Goal: Transaction & Acquisition: Purchase product/service

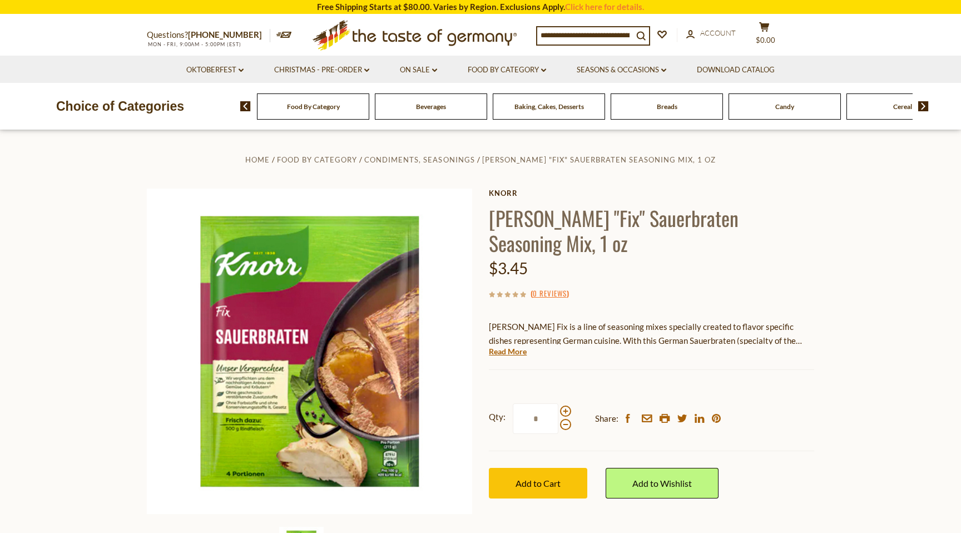
click at [593, 33] on input at bounding box center [585, 35] width 96 height 16
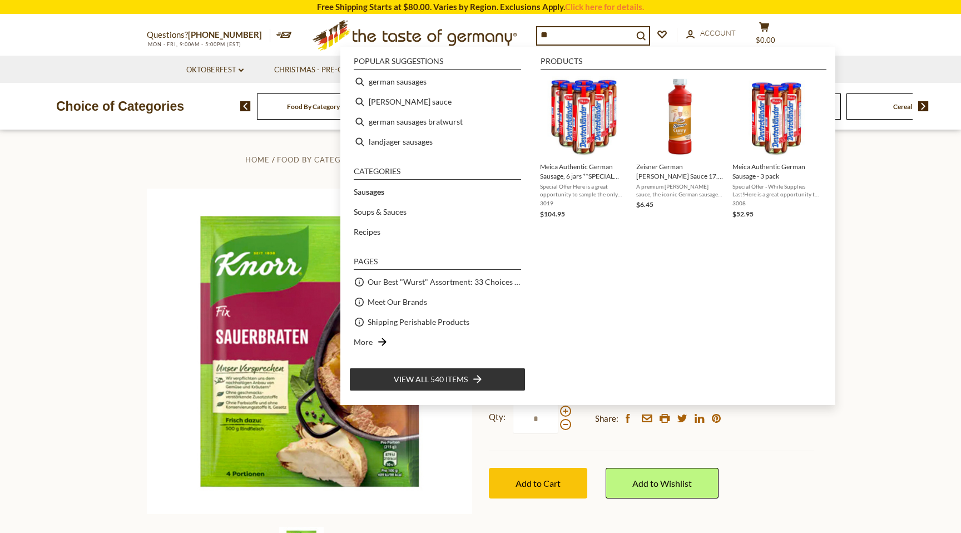
type input "*"
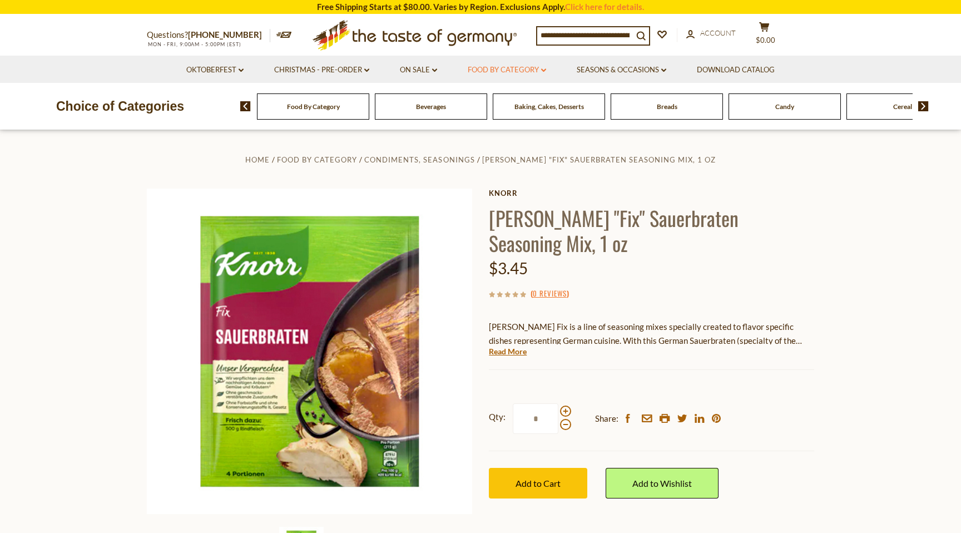
click at [511, 70] on link "Food By Category dropdown_arrow" at bounding box center [507, 70] width 78 height 12
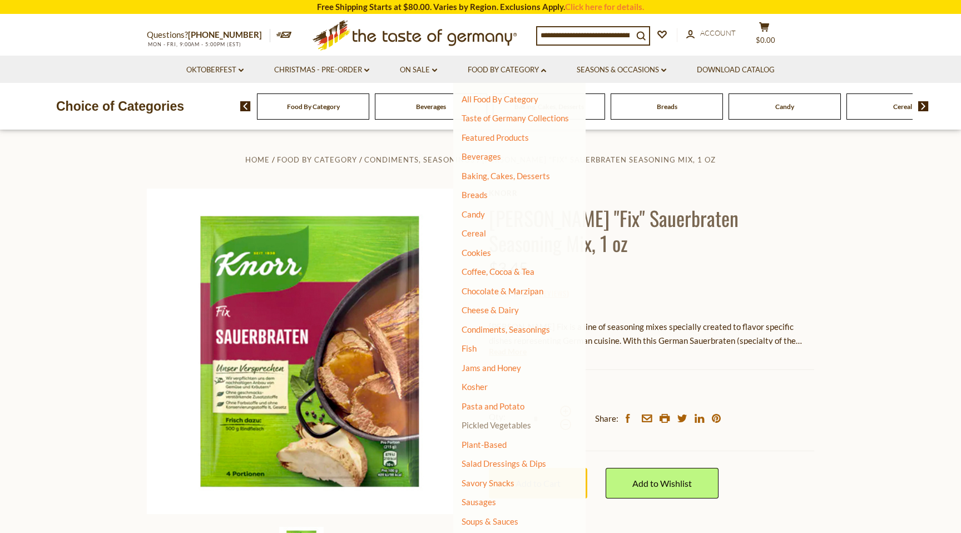
click at [490, 423] on link "Pickled Vegetables" at bounding box center [497, 425] width 70 height 10
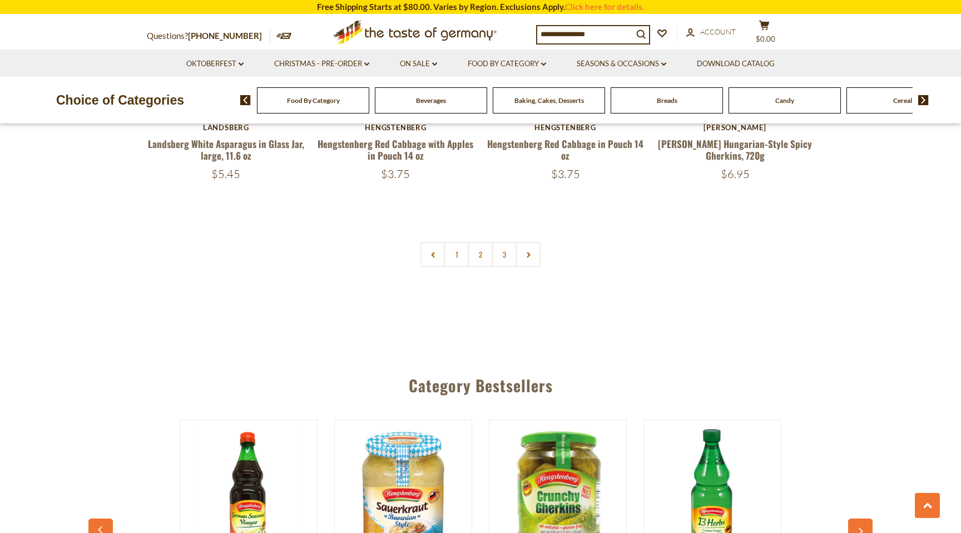
scroll to position [2694, 0]
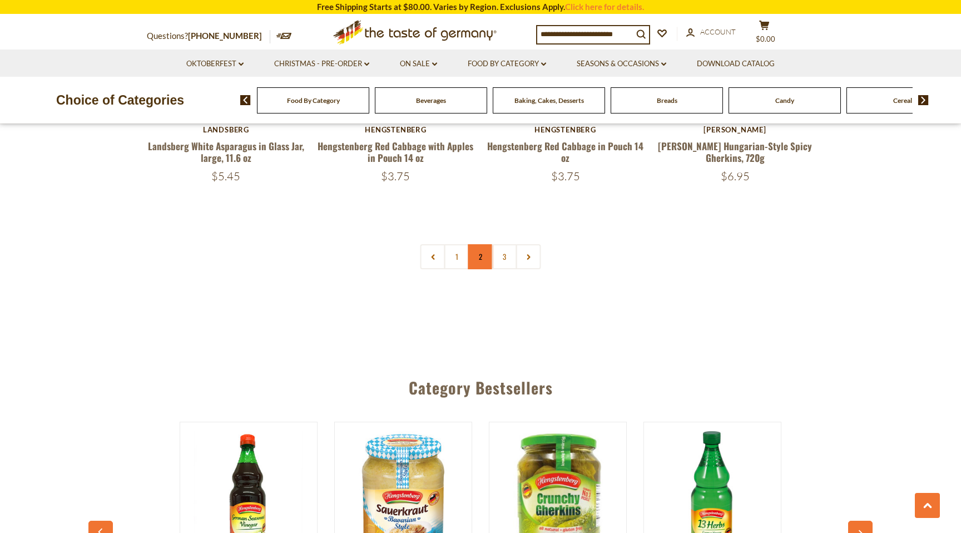
click at [480, 264] on link "2" at bounding box center [480, 256] width 25 height 25
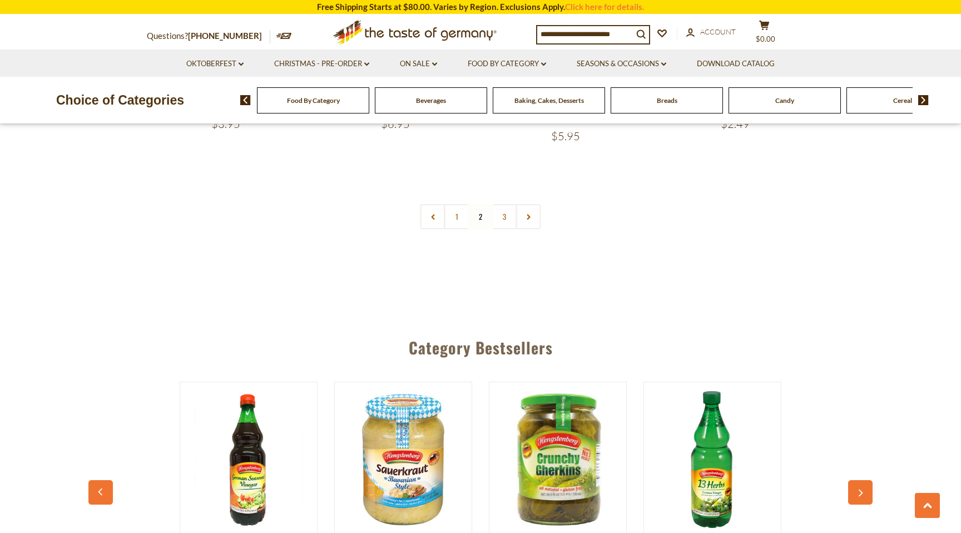
scroll to position [2608, 0]
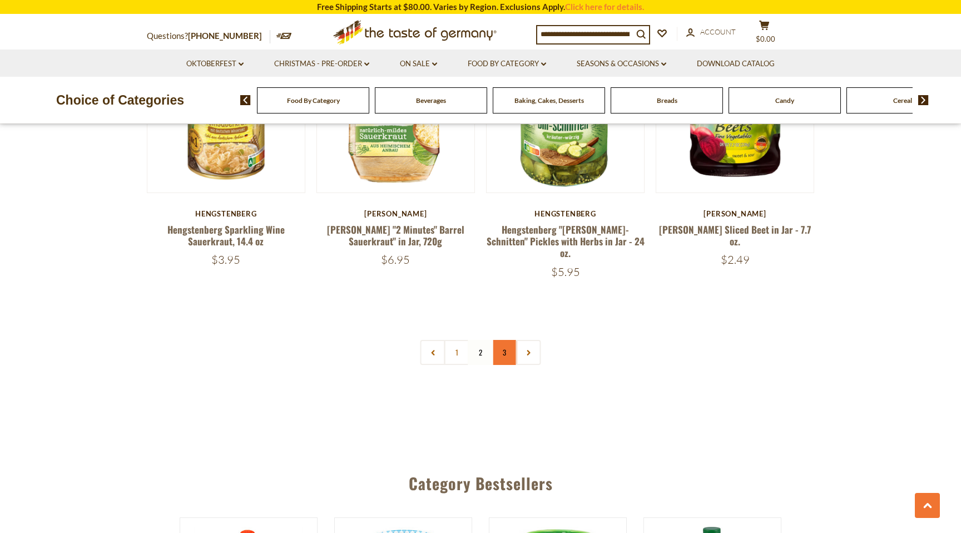
click at [506, 340] on link "3" at bounding box center [504, 352] width 25 height 25
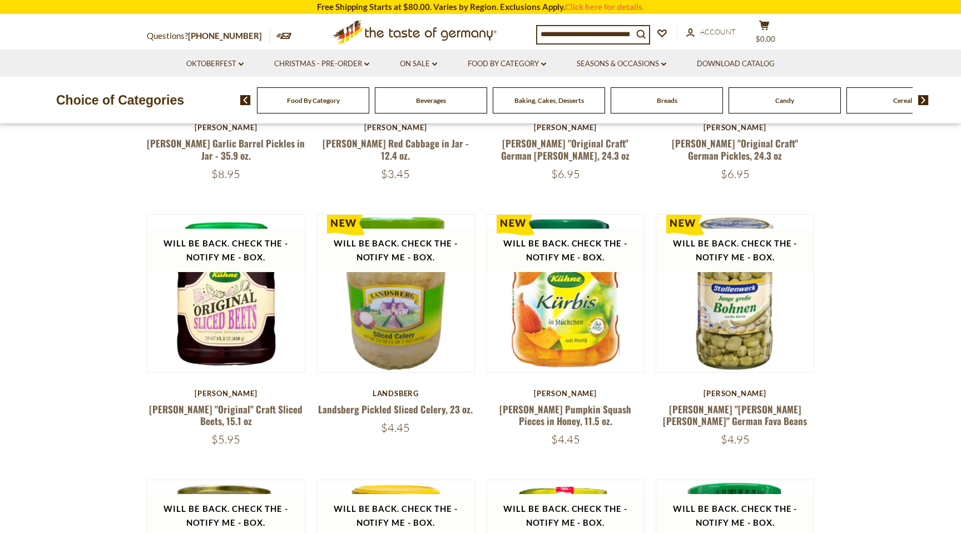
scroll to position [0, 0]
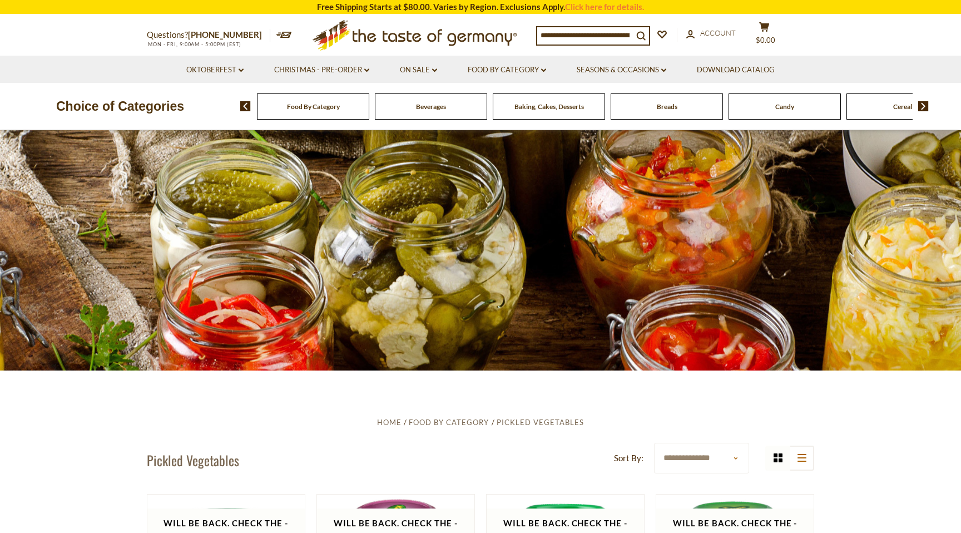
click at [600, 32] on input at bounding box center [585, 35] width 96 height 16
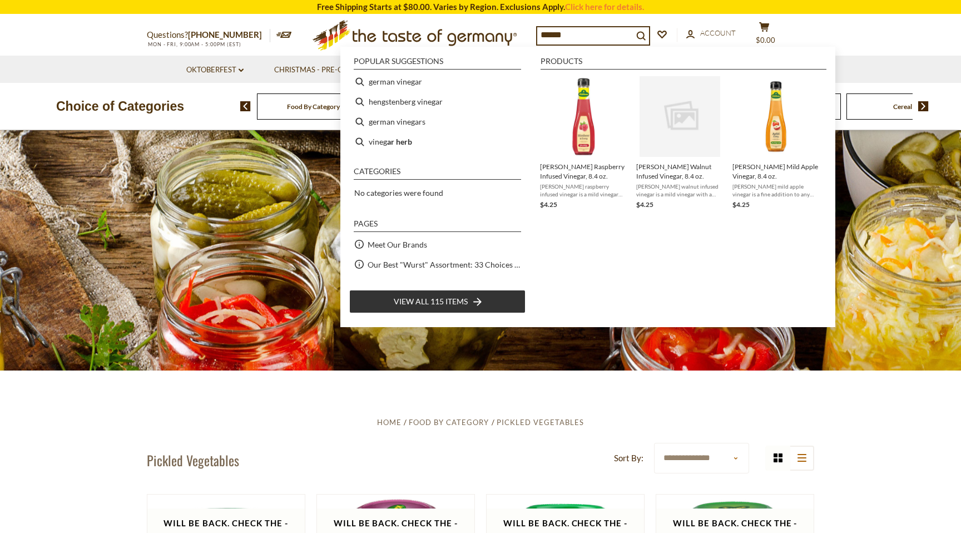
type input "*******"
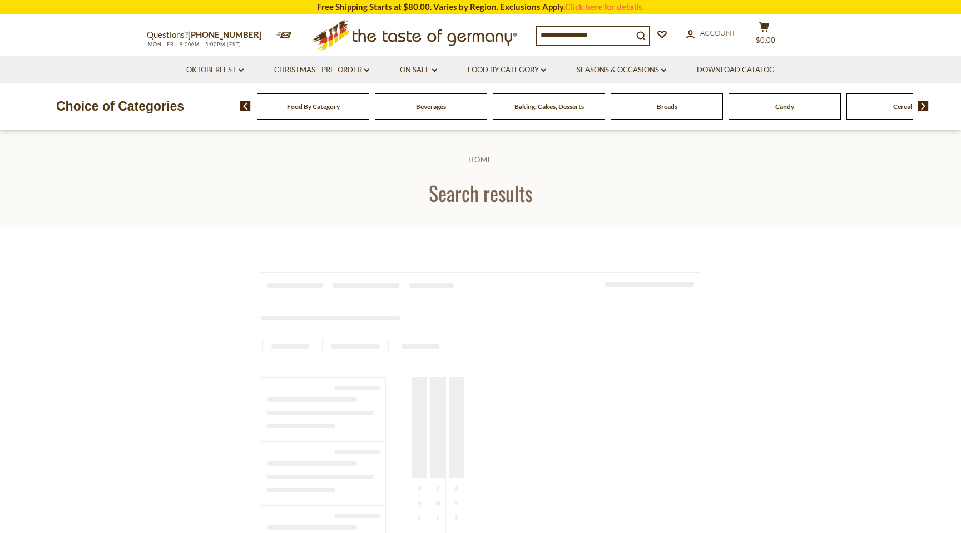
type input "*******"
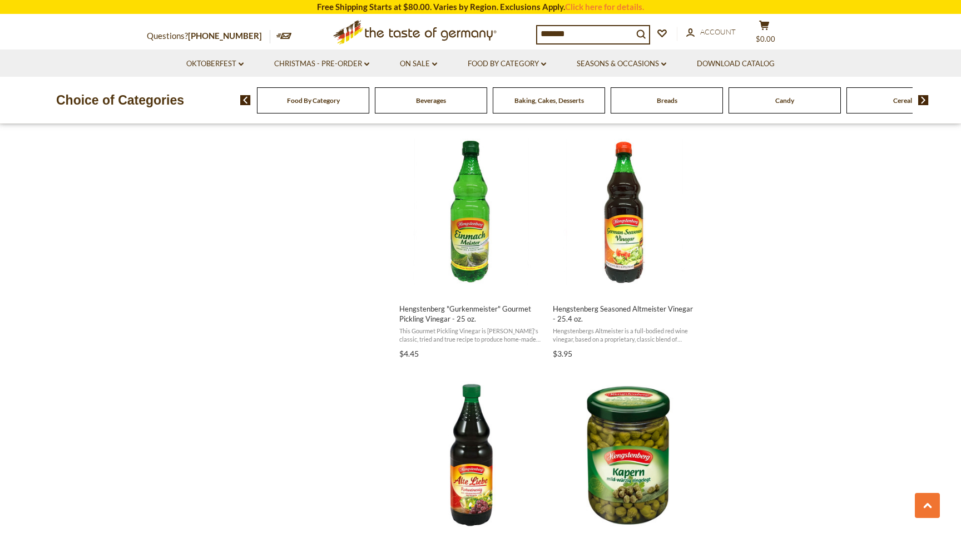
scroll to position [1410, 0]
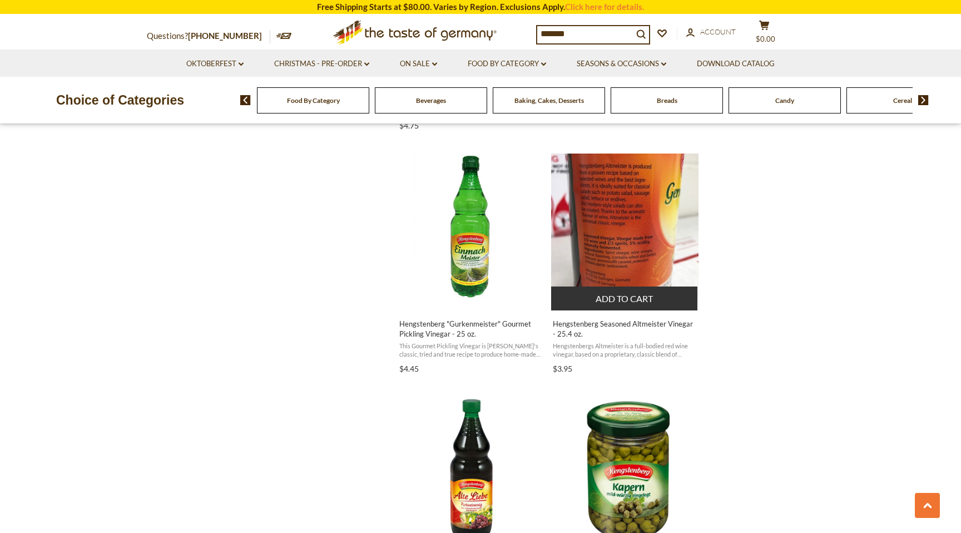
click at [630, 342] on span "Hengstenbergs Altmeister is a full-bodied red wine vinegar, based on a propriet…" at bounding box center [625, 350] width 144 height 17
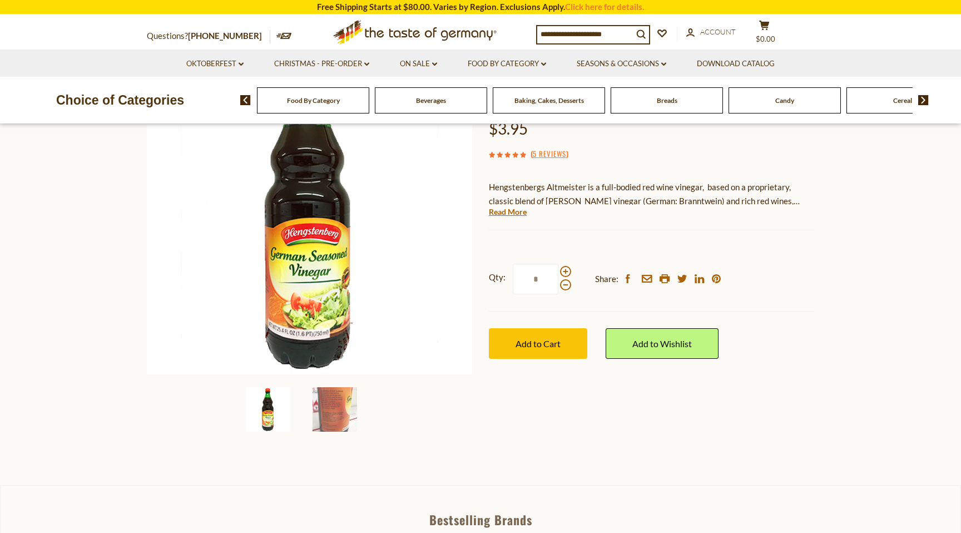
scroll to position [143, 0]
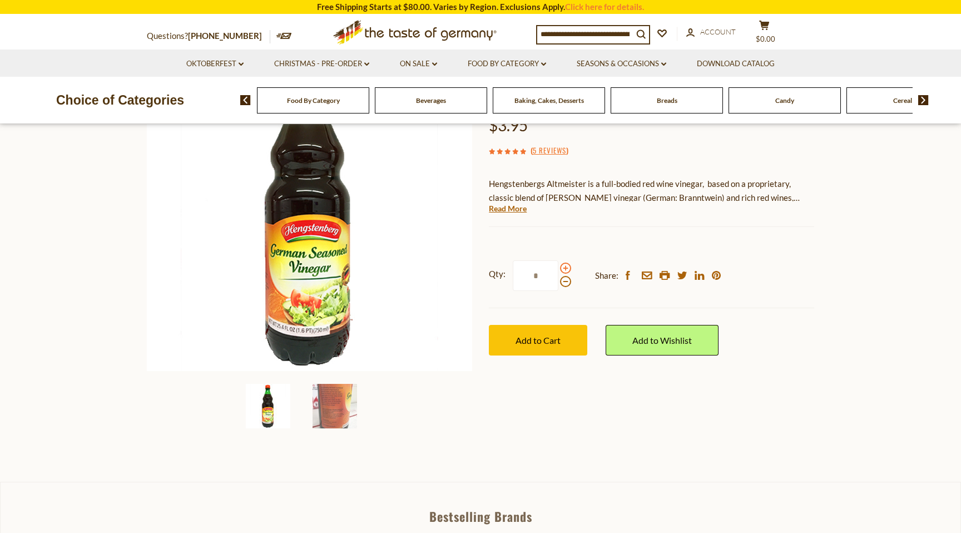
click at [566, 268] on span at bounding box center [565, 268] width 11 height 11
click at [559, 268] on input "*" at bounding box center [536, 275] width 46 height 31
click at [566, 268] on span at bounding box center [565, 268] width 11 height 11
click at [559, 268] on input "*" at bounding box center [536, 275] width 46 height 31
click at [565, 284] on span at bounding box center [565, 281] width 11 height 11
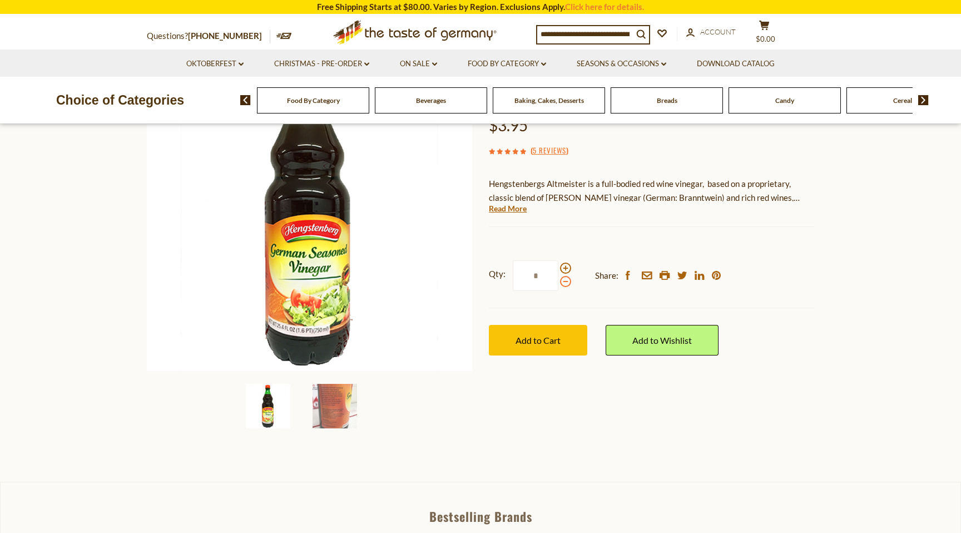
click at [559, 284] on input "*" at bounding box center [536, 275] width 46 height 31
type input "*"
click at [564, 344] on button "Add to Cart" at bounding box center [538, 340] width 98 height 31
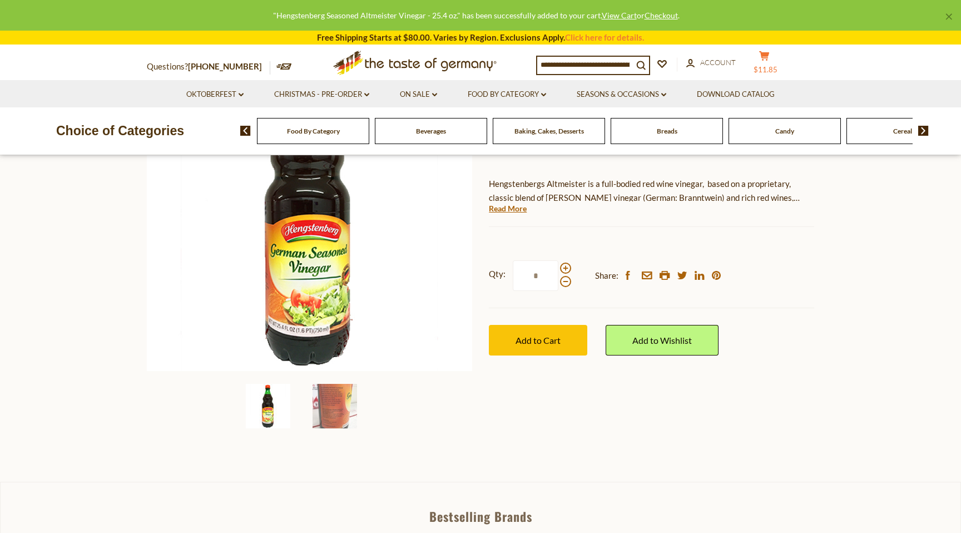
click at [769, 57] on icon at bounding box center [764, 55] width 10 height 9
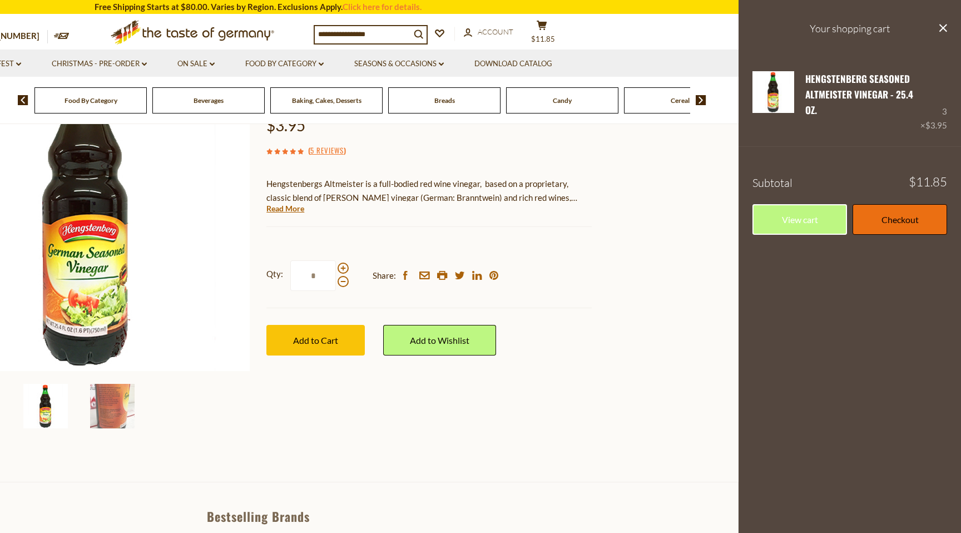
click at [886, 216] on link "Checkout" at bounding box center [900, 219] width 95 height 31
